Goal: Task Accomplishment & Management: Use online tool/utility

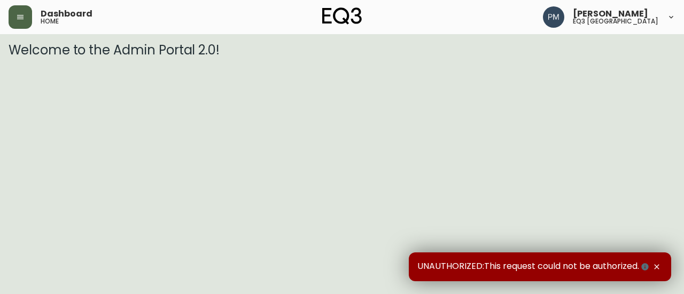
click at [16, 18] on icon "button" at bounding box center [20, 17] width 9 height 9
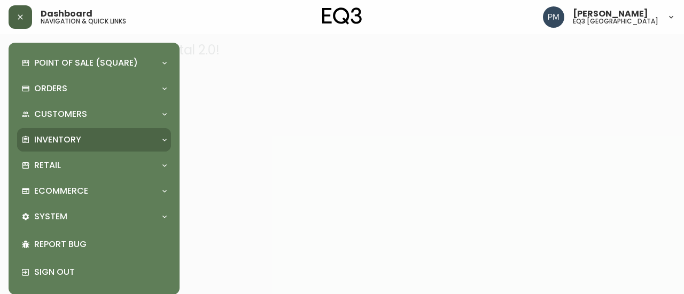
click at [42, 135] on p "Inventory" at bounding box center [57, 140] width 47 height 12
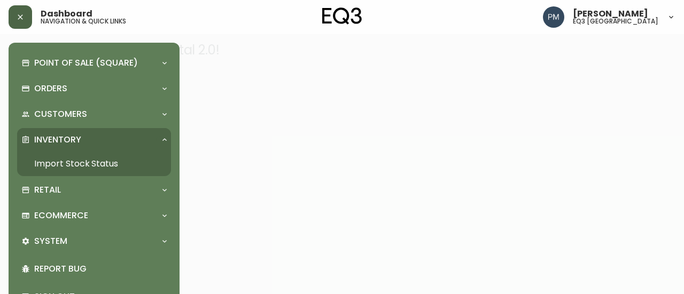
click at [52, 161] on link "Import Stock Status" at bounding box center [94, 164] width 154 height 25
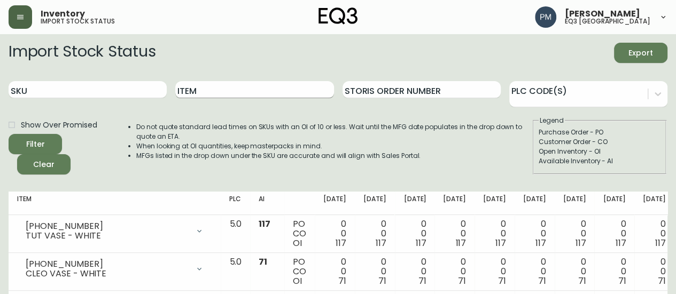
click at [190, 87] on input "Item" at bounding box center [254, 89] width 158 height 17
click at [9, 134] on button "Filter" at bounding box center [35, 144] width 53 height 20
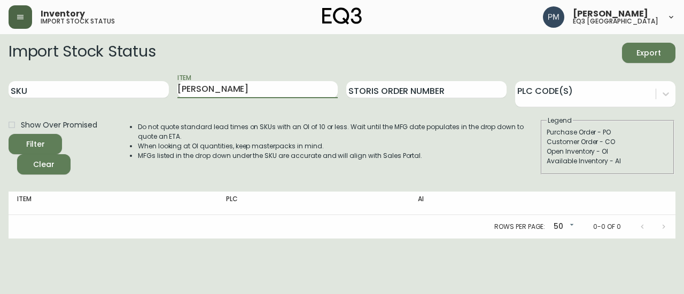
type input "[PERSON_NAME]"
click at [9, 134] on button "Filter" at bounding box center [35, 144] width 53 height 20
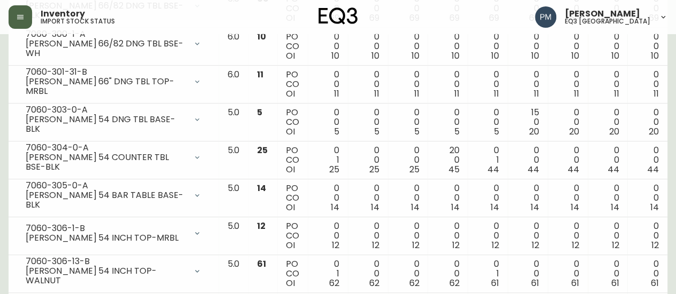
scroll to position [226, 0]
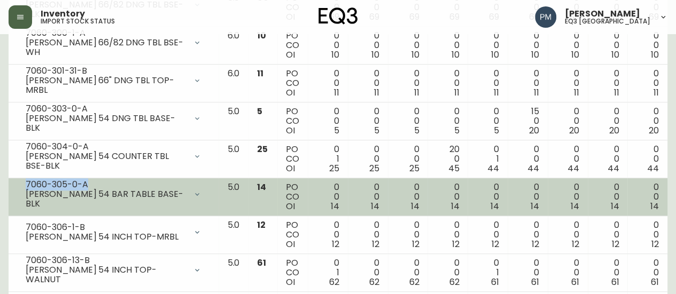
drag, startPoint x: 103, startPoint y: 188, endPoint x: 27, endPoint y: 183, distance: 76.0
click at [27, 183] on div "7060-305-0-A" at bounding box center [106, 185] width 161 height 10
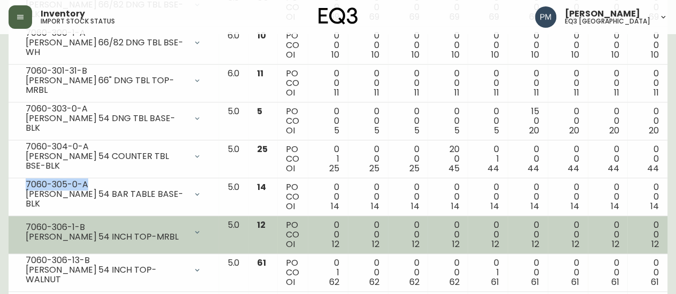
copy div "7060-305-0-A"
